Goal: Contribute content: Contribute content

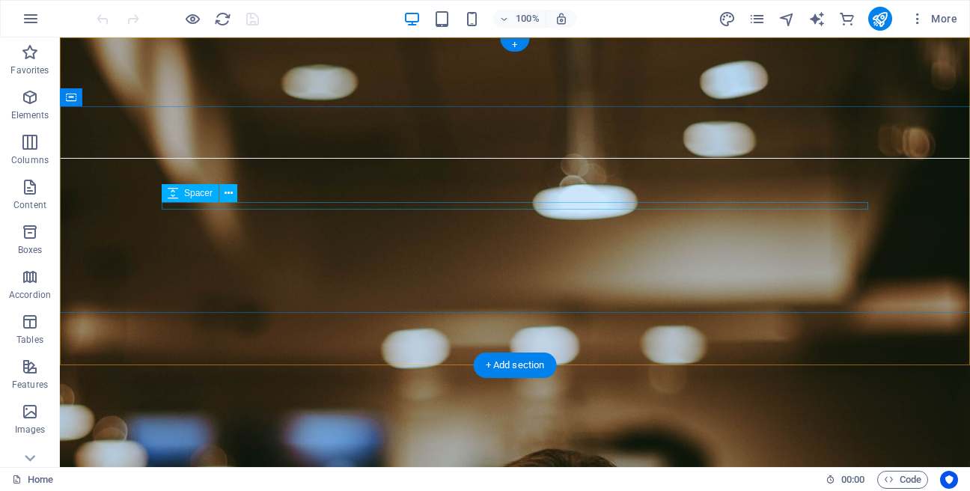
scroll to position [256, 0]
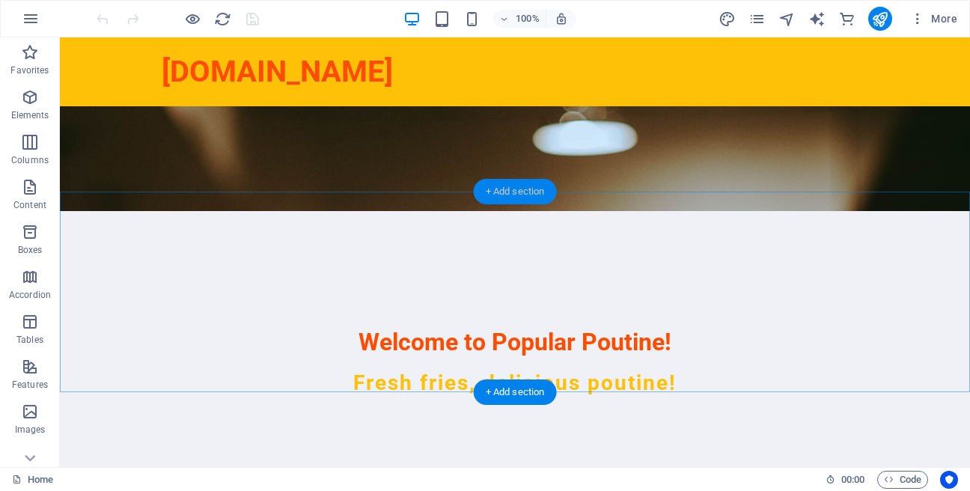
click at [528, 193] on div "+ Add section" at bounding box center [515, 191] width 83 height 25
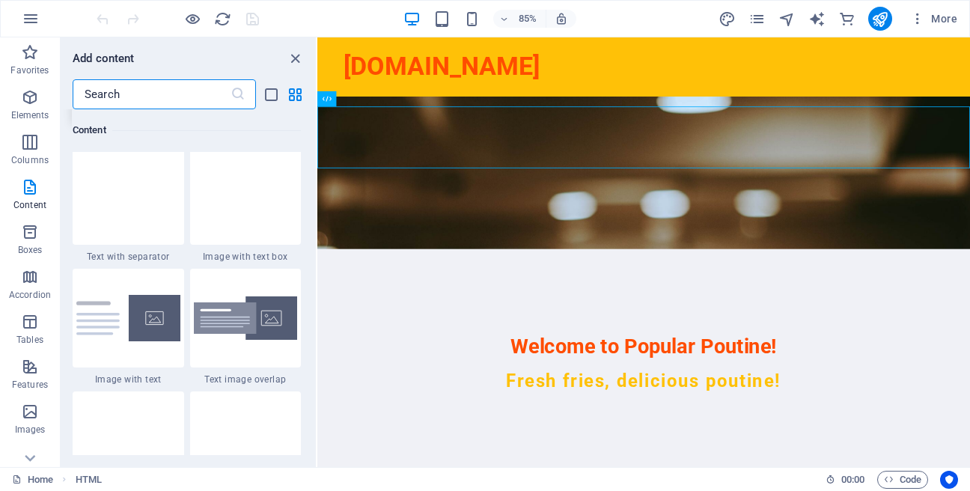
scroll to position [2771, 0]
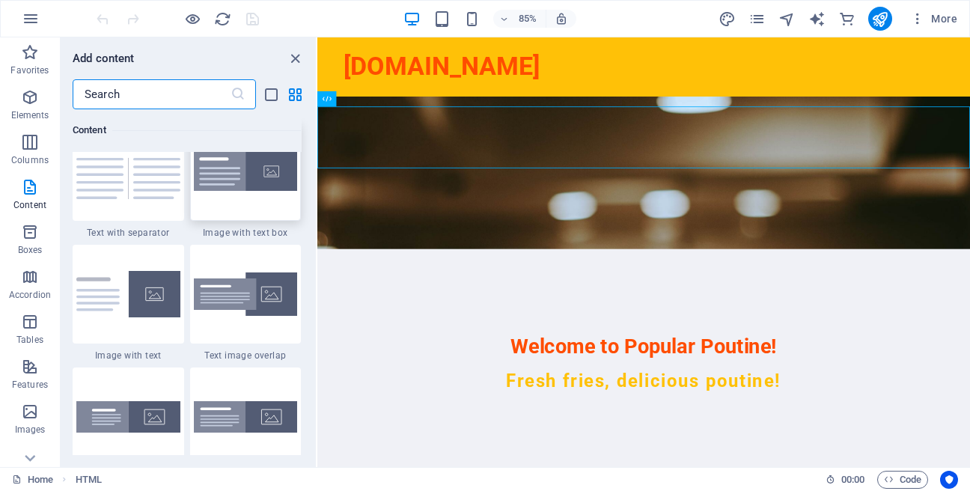
click at [223, 192] on img at bounding box center [246, 172] width 104 height 40
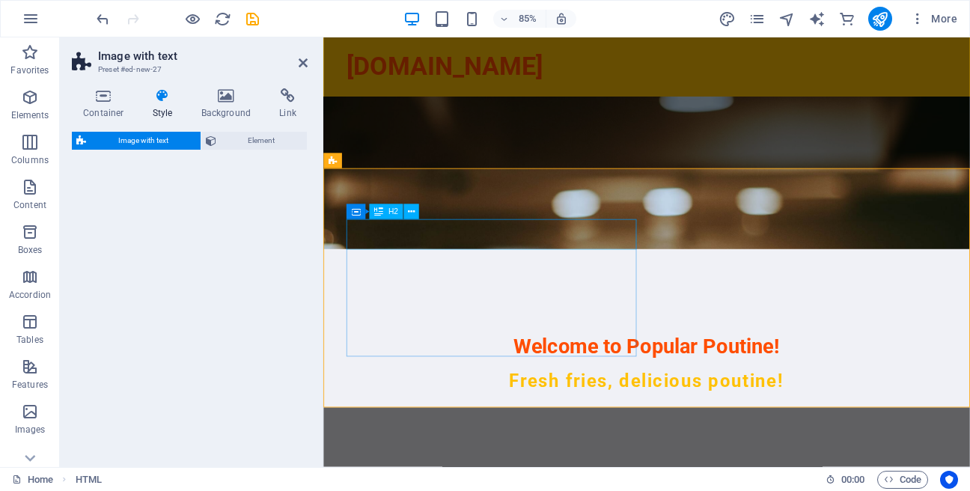
select select "rem"
select select "px"
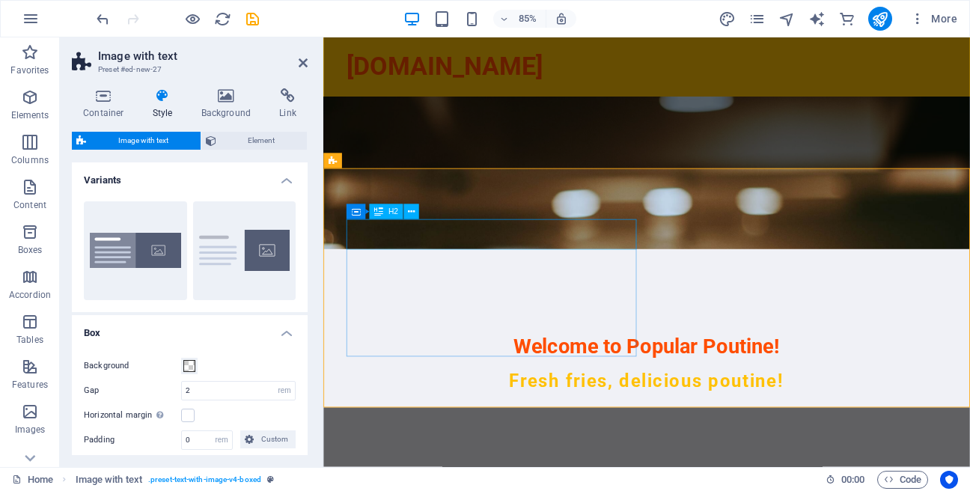
drag, startPoint x: 518, startPoint y: 272, endPoint x: 718, endPoint y: 232, distance: 204.4
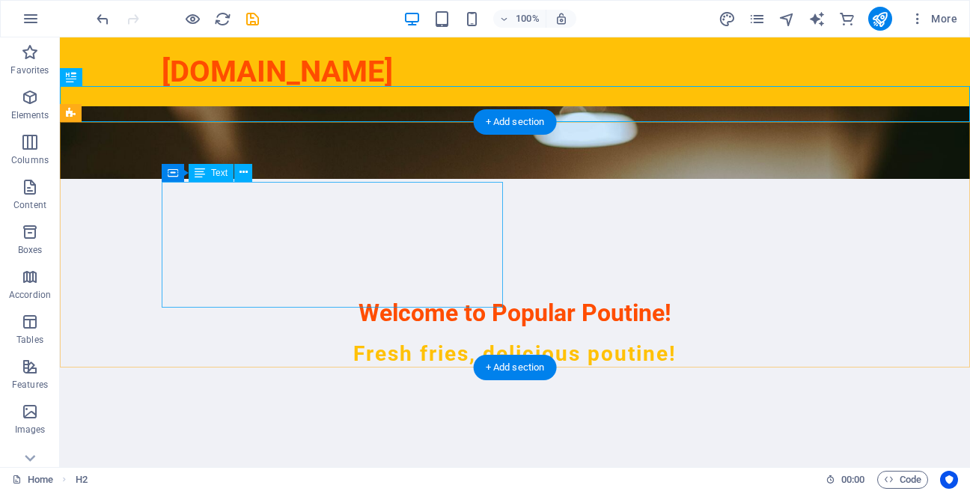
scroll to position [256, 0]
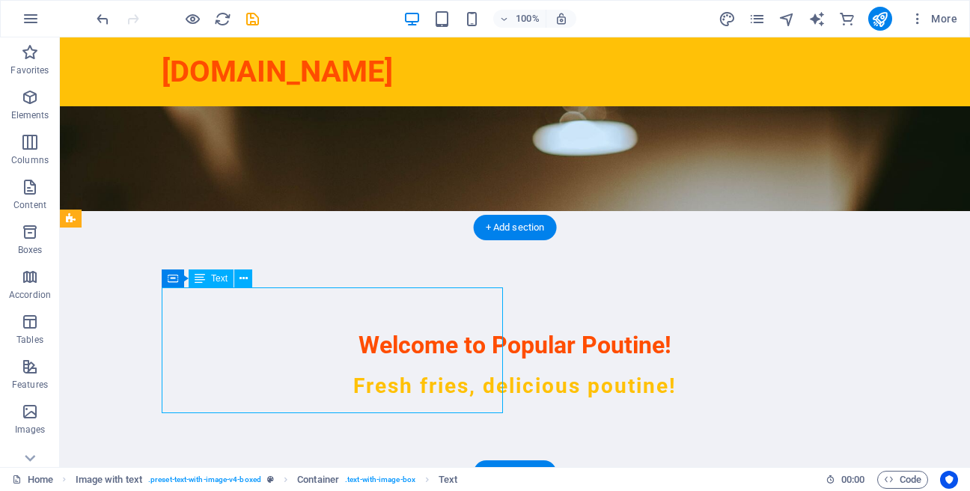
scroll to position [260, 0]
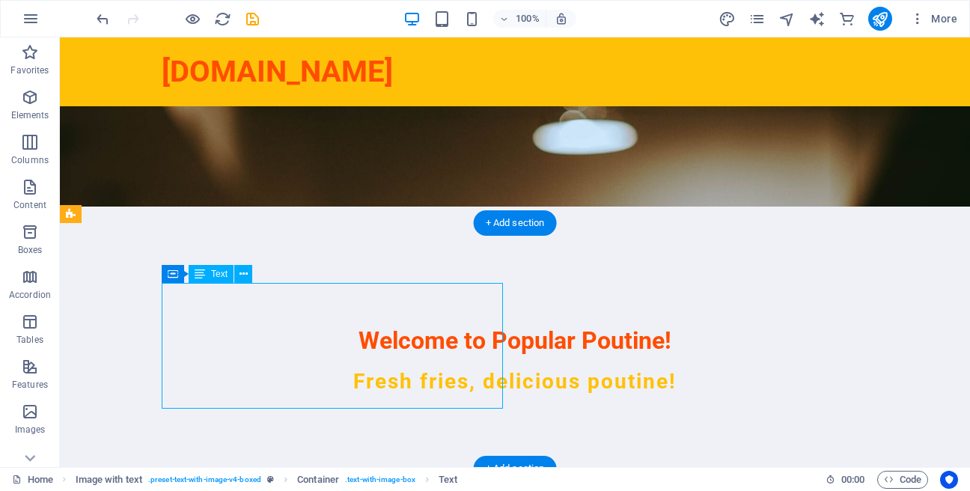
drag, startPoint x: 352, startPoint y: 405, endPoint x: 218, endPoint y: 392, distance: 135.3
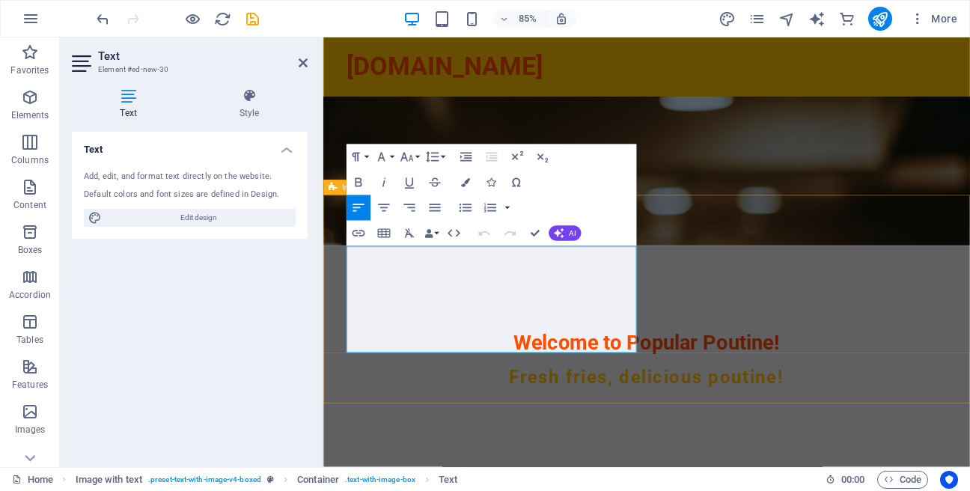
drag, startPoint x: 548, startPoint y: 400, endPoint x: 315, endPoint y: 283, distance: 260.7
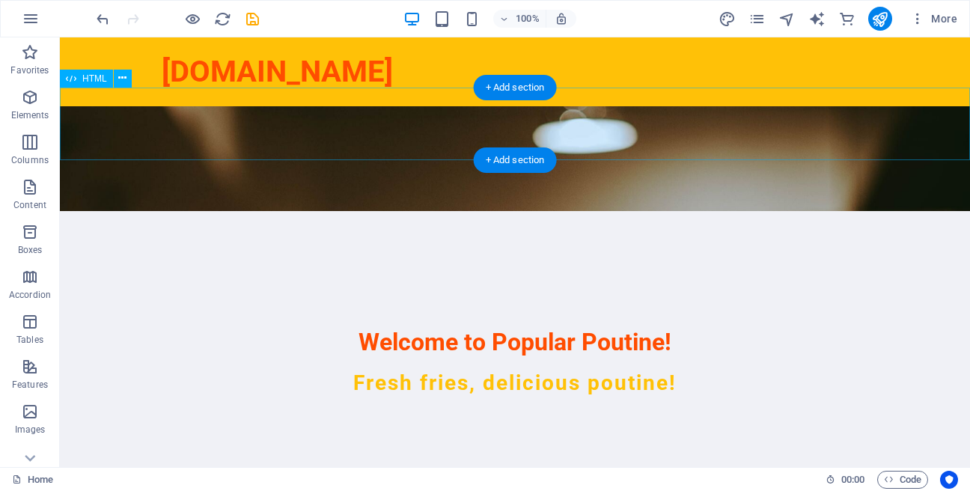
scroll to position [427, 0]
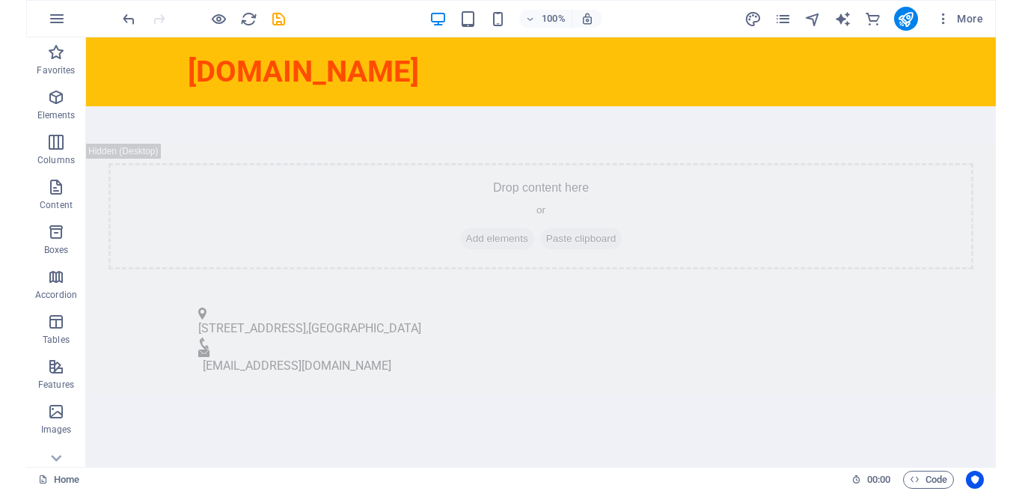
scroll to position [777, 0]
